Goal: Task Accomplishment & Management: Manage account settings

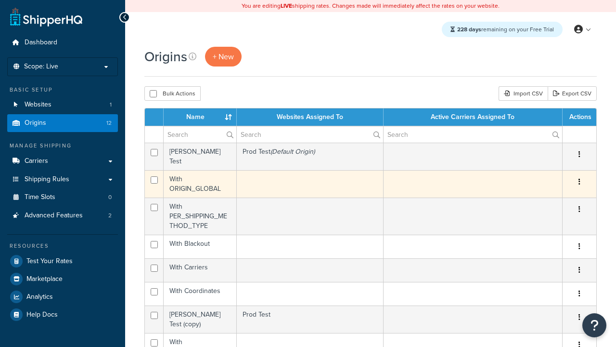
click at [579, 179] on icon "button" at bounding box center [580, 181] width 2 height 7
click at [0, 0] on link "Delete" at bounding box center [0, 0] width 0 height 0
